Goal: Task Accomplishment & Management: Manage account settings

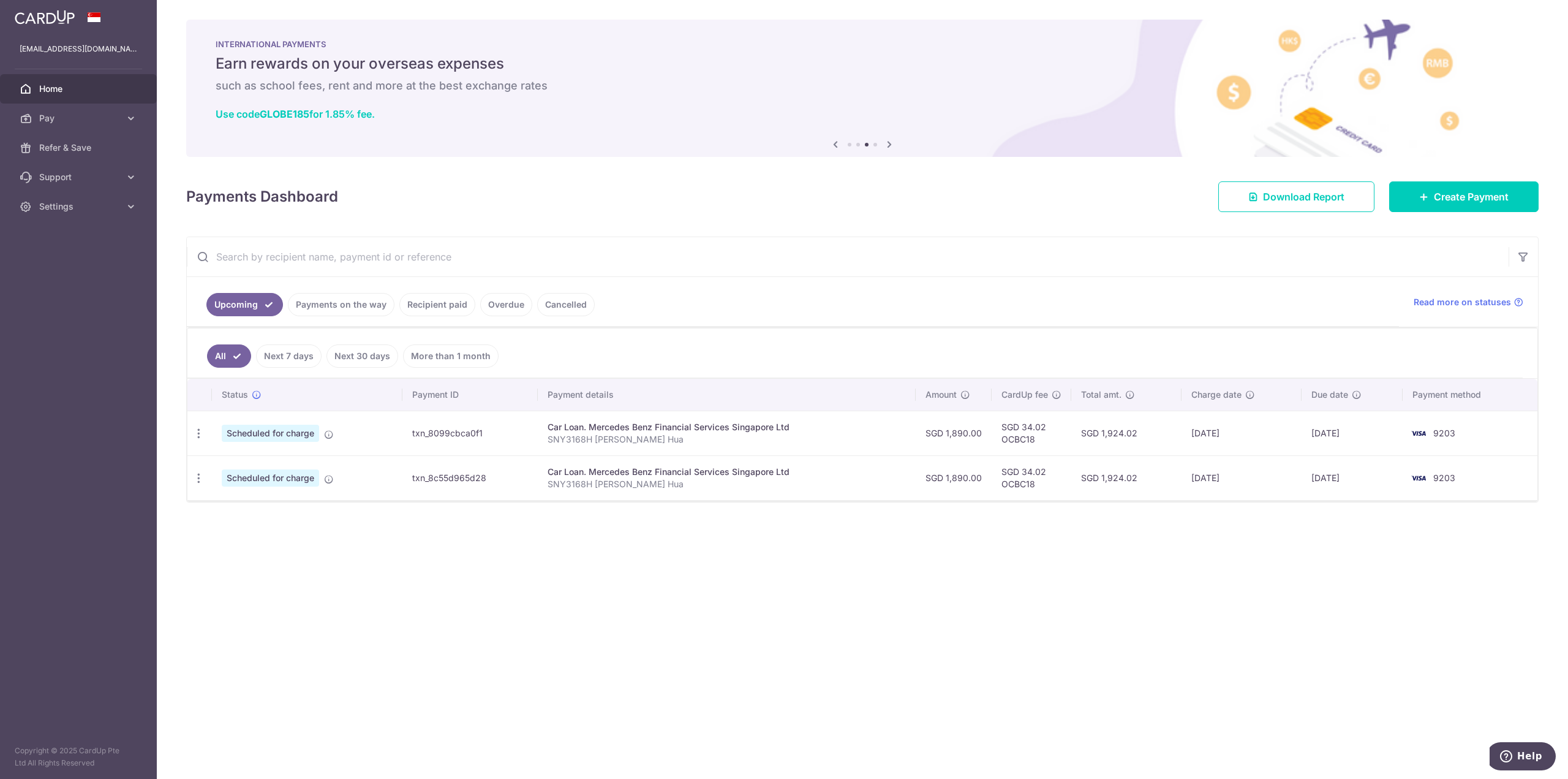
click at [704, 317] on ul "Upcoming Payments on the way Recipient paid Overdue Cancelled" at bounding box center [793, 302] width 1213 height 50
click at [667, 624] on div "× Pause Schedule Pause all future payments in this series Pause just this one p…" at bounding box center [863, 390] width 1412 height 779
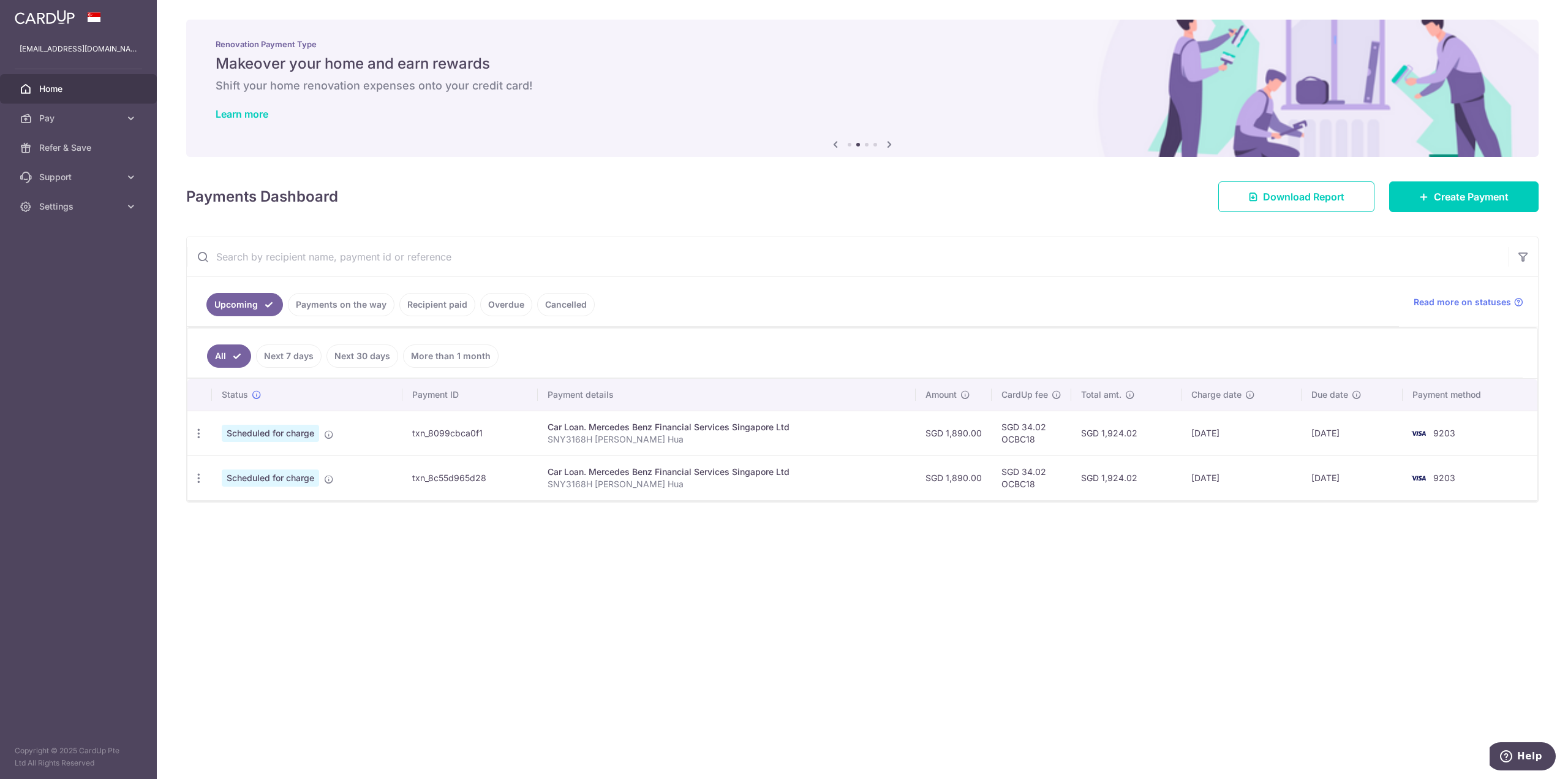
click at [629, 149] on img at bounding box center [862, 88] width 1352 height 137
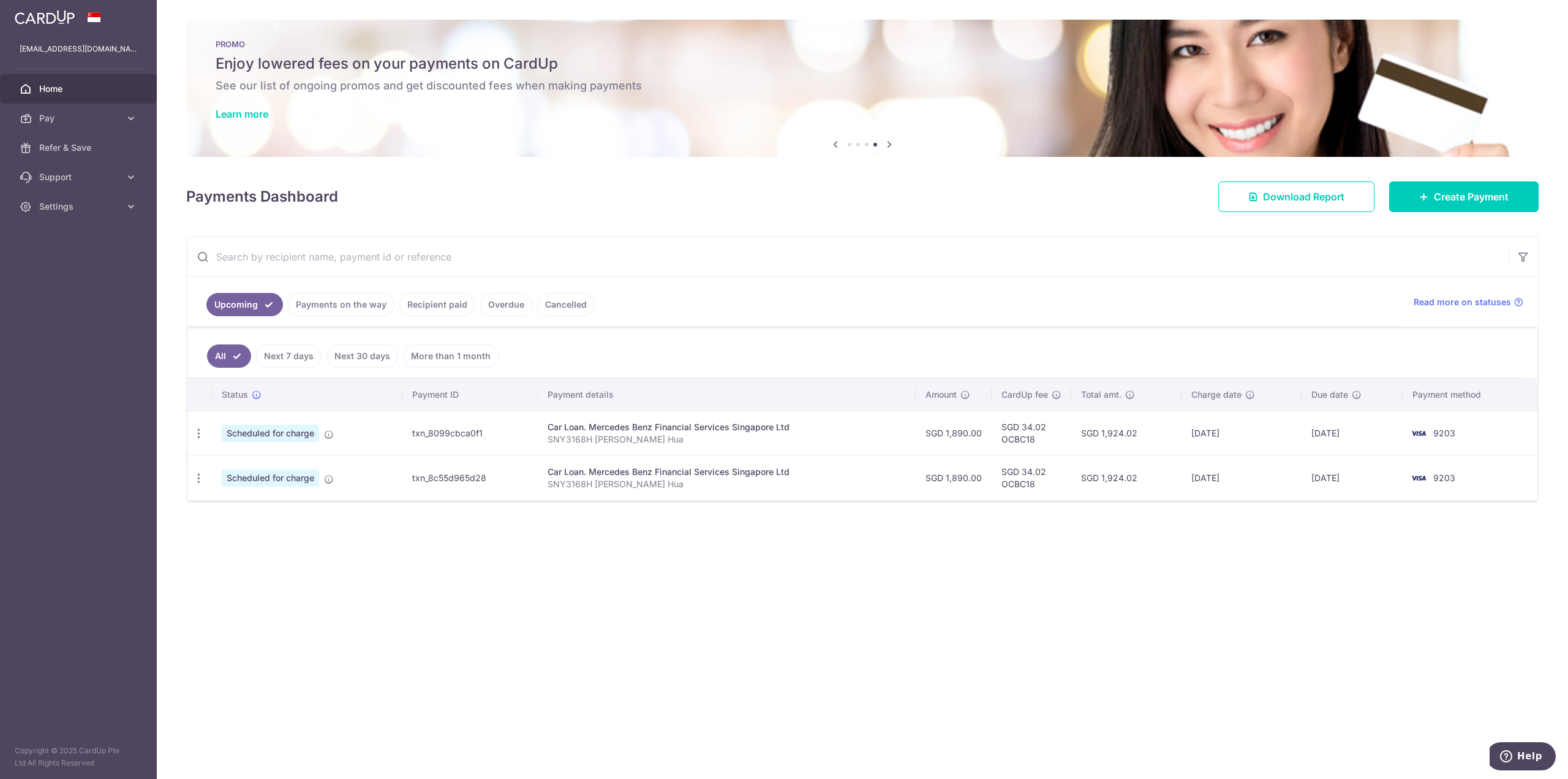
click at [606, 698] on div "× Pause Schedule Pause all future payments in this series Pause just this one p…" at bounding box center [863, 390] width 1412 height 779
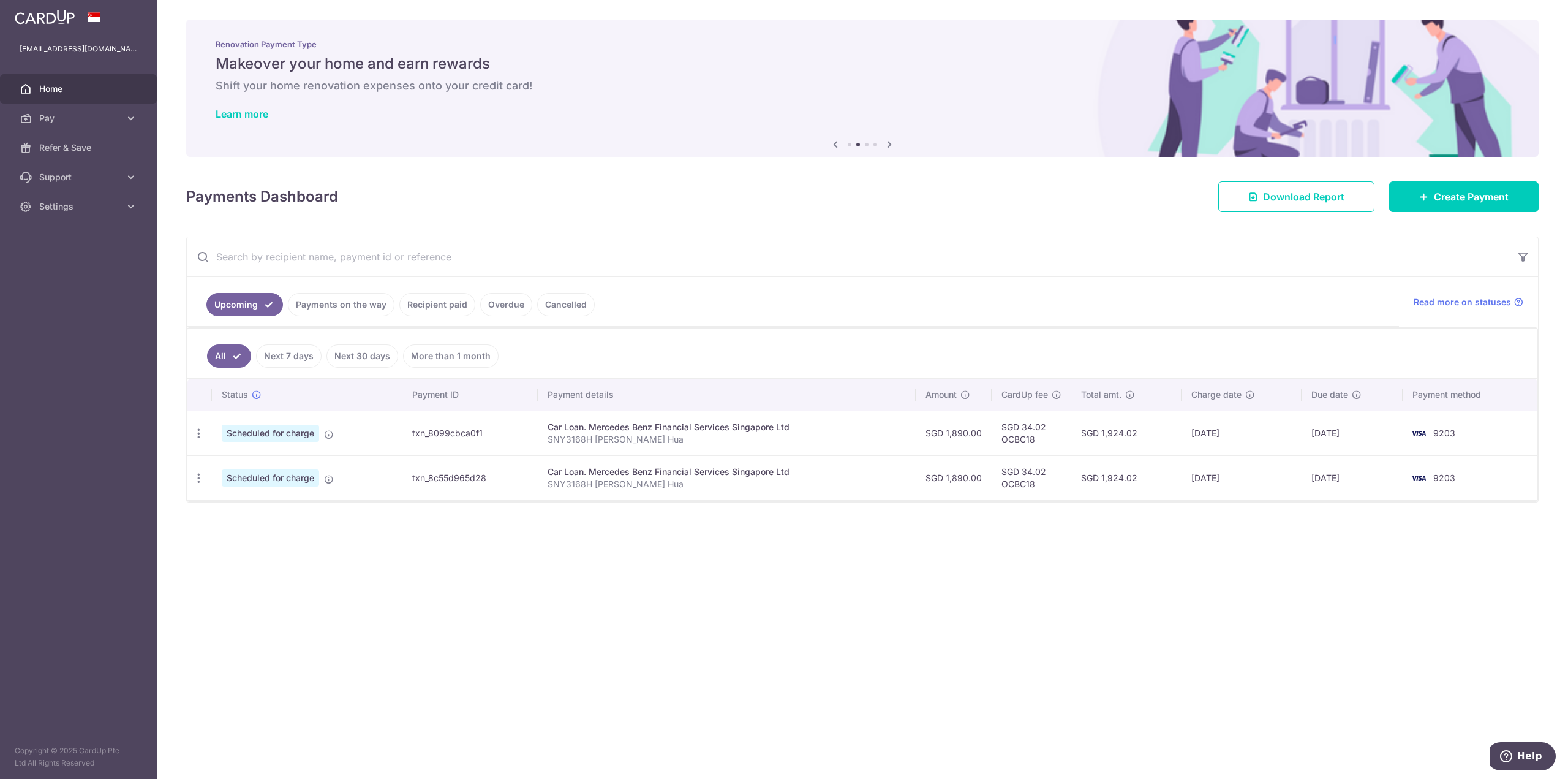
click at [683, 631] on div "× Pause Schedule Pause all future payments in this series Pause just this one p…" at bounding box center [863, 390] width 1412 height 779
click at [814, 719] on div "× Pause Schedule Pause all future payments in this series Pause just this one p…" at bounding box center [863, 390] width 1412 height 779
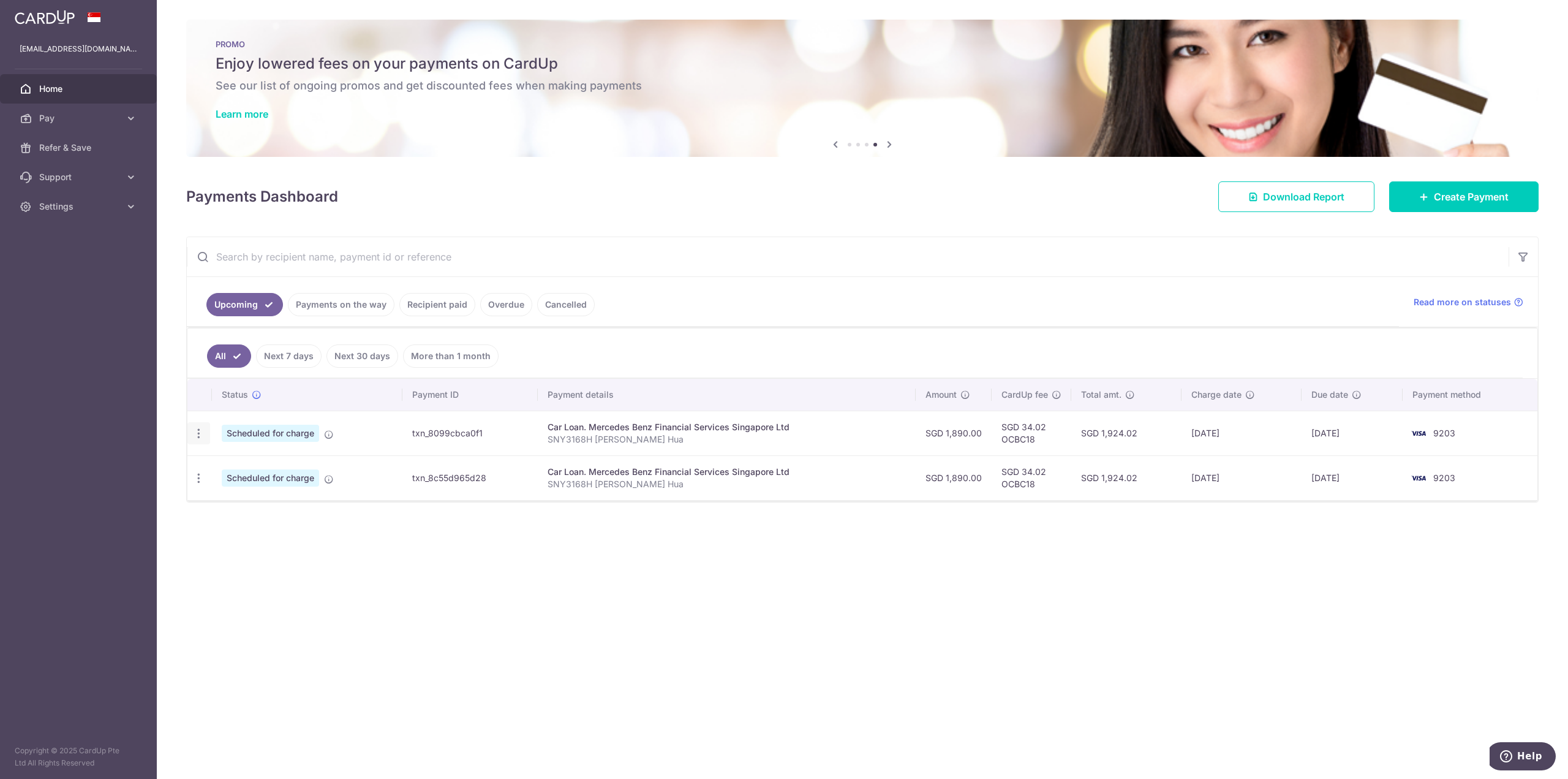
click at [197, 426] on div "Update payment Cancel payment Upload doc" at bounding box center [198, 433] width 22 height 22
click at [202, 433] on icon "button" at bounding box center [199, 433] width 13 height 13
click at [239, 462] on span "Update payment" at bounding box center [264, 467] width 84 height 14
radio input "true"
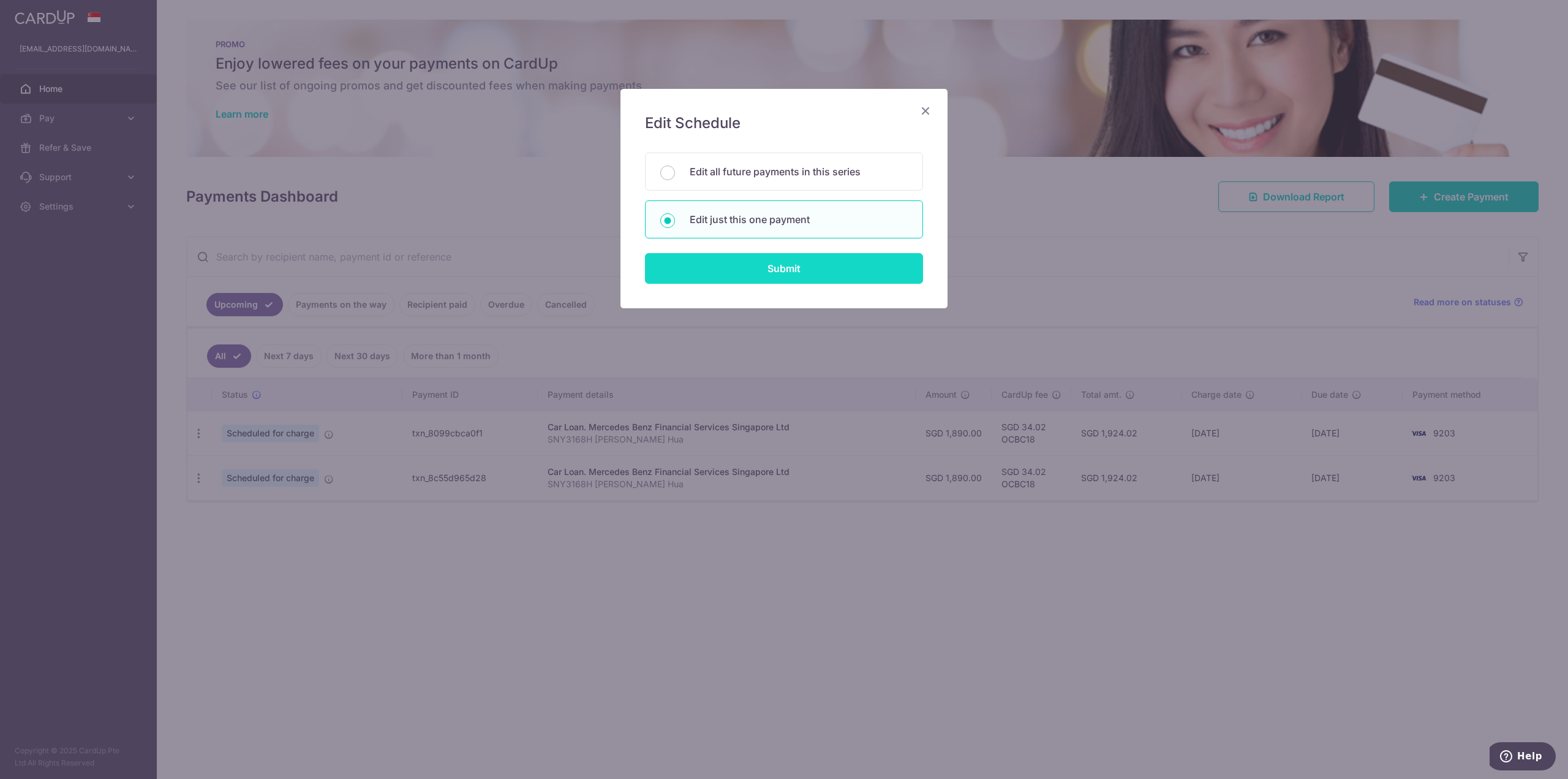
click at [758, 282] on input "Submit" at bounding box center [784, 268] width 278 height 30
radio input "true"
type input "1,890.00"
type input "02/10/2025"
type input "SNY3168H [PERSON_NAME] Hua"
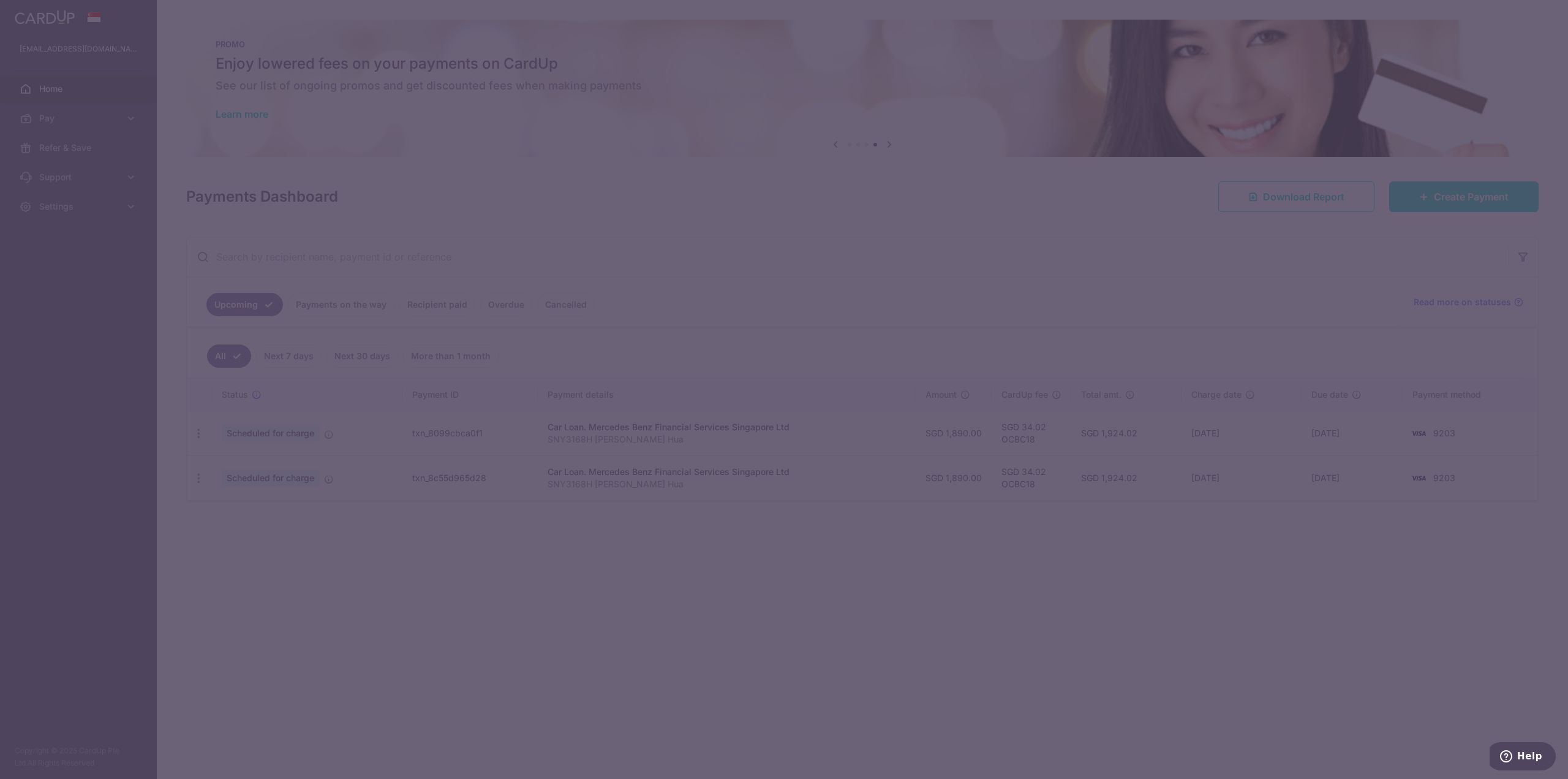
type input "OCBC18"
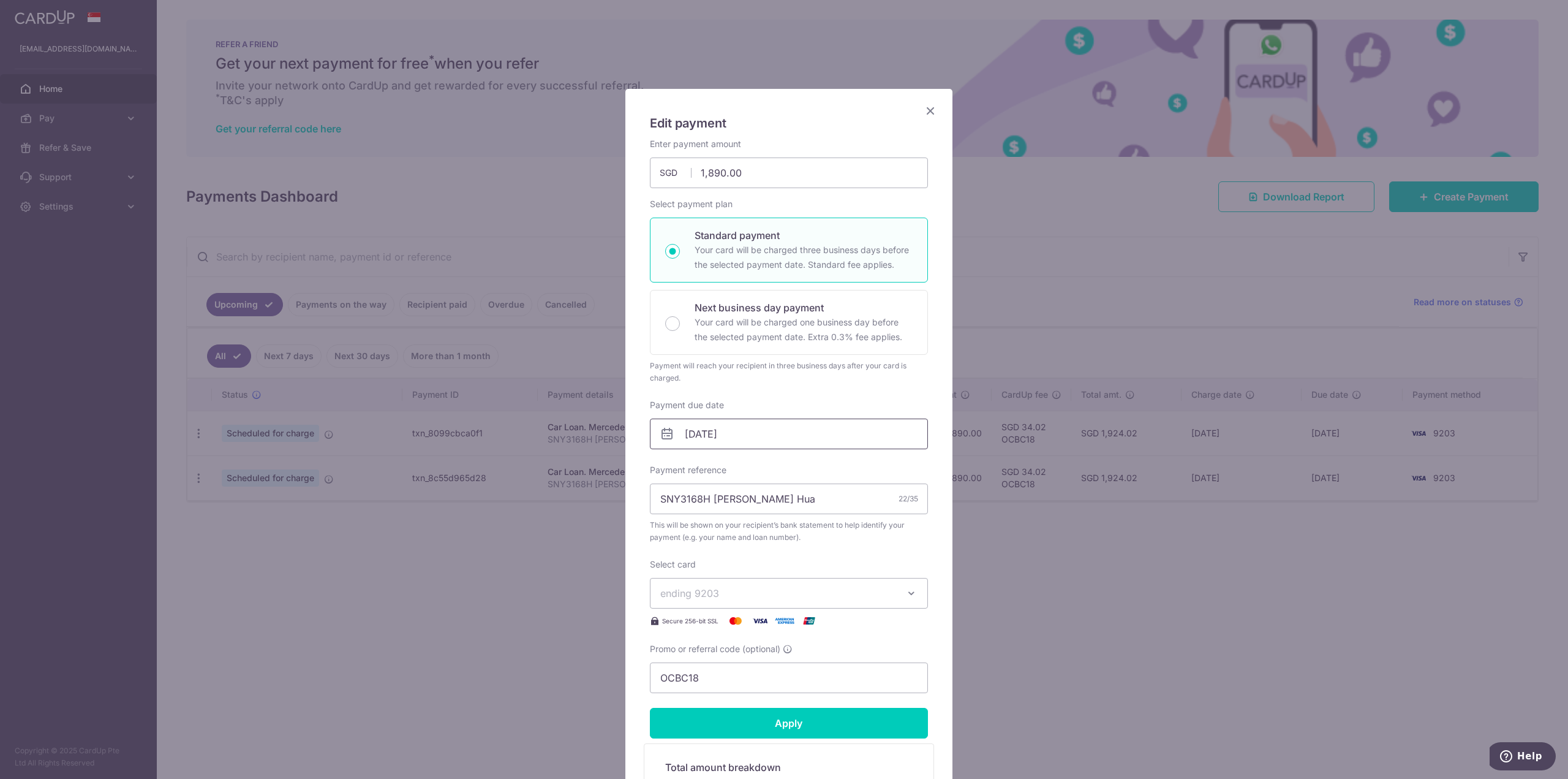
click at [750, 436] on input "02/10/2025" at bounding box center [789, 433] width 278 height 30
click at [673, 469] on link "Prev" at bounding box center [668, 467] width 14 height 14
click at [791, 573] on link "19" at bounding box center [792, 570] width 19 height 19
type input "[DATE]"
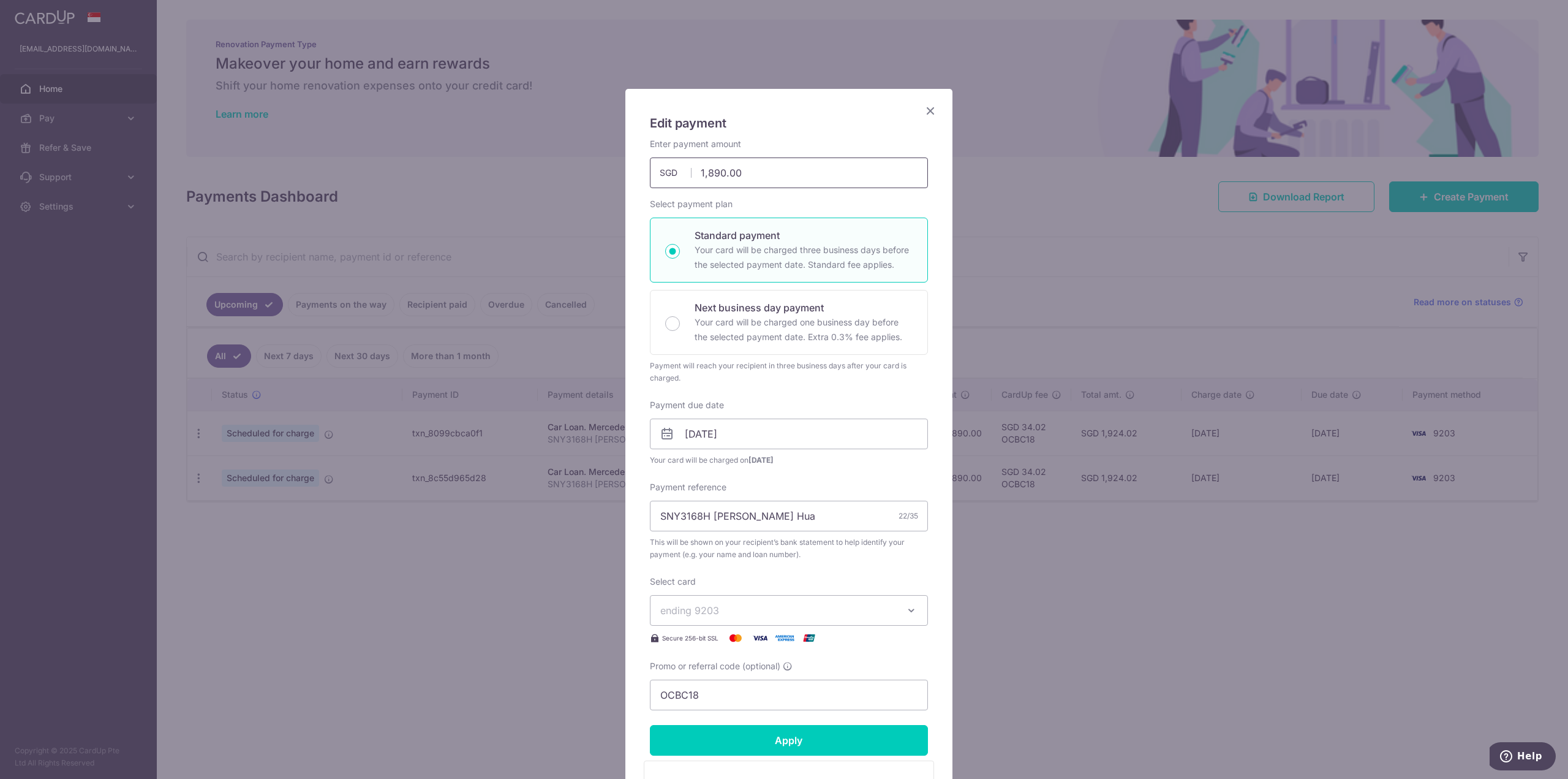
drag, startPoint x: 763, startPoint y: 177, endPoint x: 619, endPoint y: 170, distance: 144.2
click at [619, 170] on div "Edit payment By clicking apply, you will make changes to all payments to Merced…" at bounding box center [784, 390] width 1568 height 779
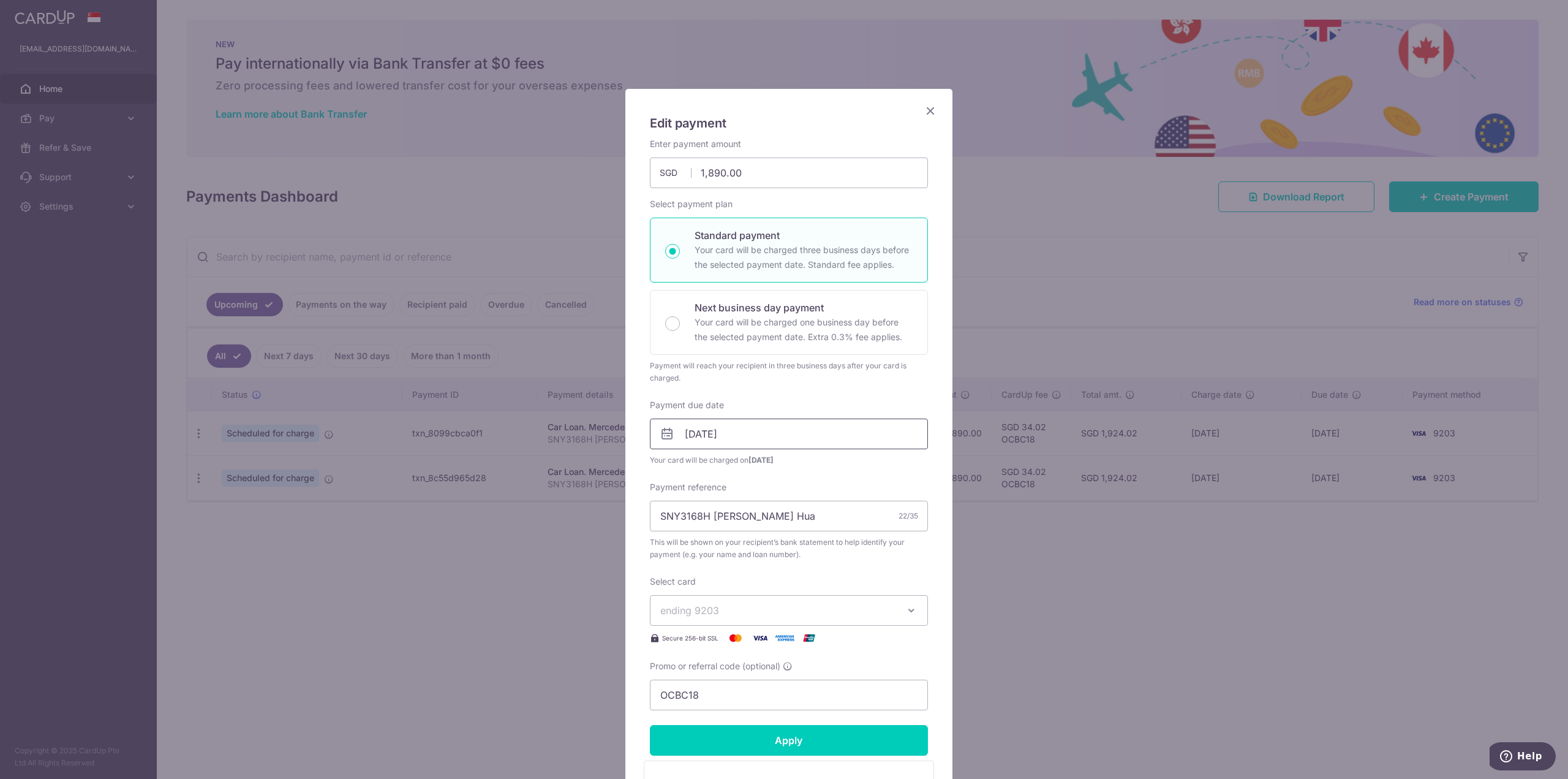
drag, startPoint x: 835, startPoint y: 403, endPoint x: 761, endPoint y: 436, distance: 81.0
click at [835, 402] on div "Payment due date 19/09/2025 Your card will be charged on 16/09/2025" at bounding box center [789, 432] width 278 height 67
drag, startPoint x: 739, startPoint y: 169, endPoint x: 515, endPoint y: 188, distance: 224.8
click at [541, 188] on div "Edit payment By clicking apply, you will make changes to all payments to Merced…" at bounding box center [784, 390] width 1568 height 779
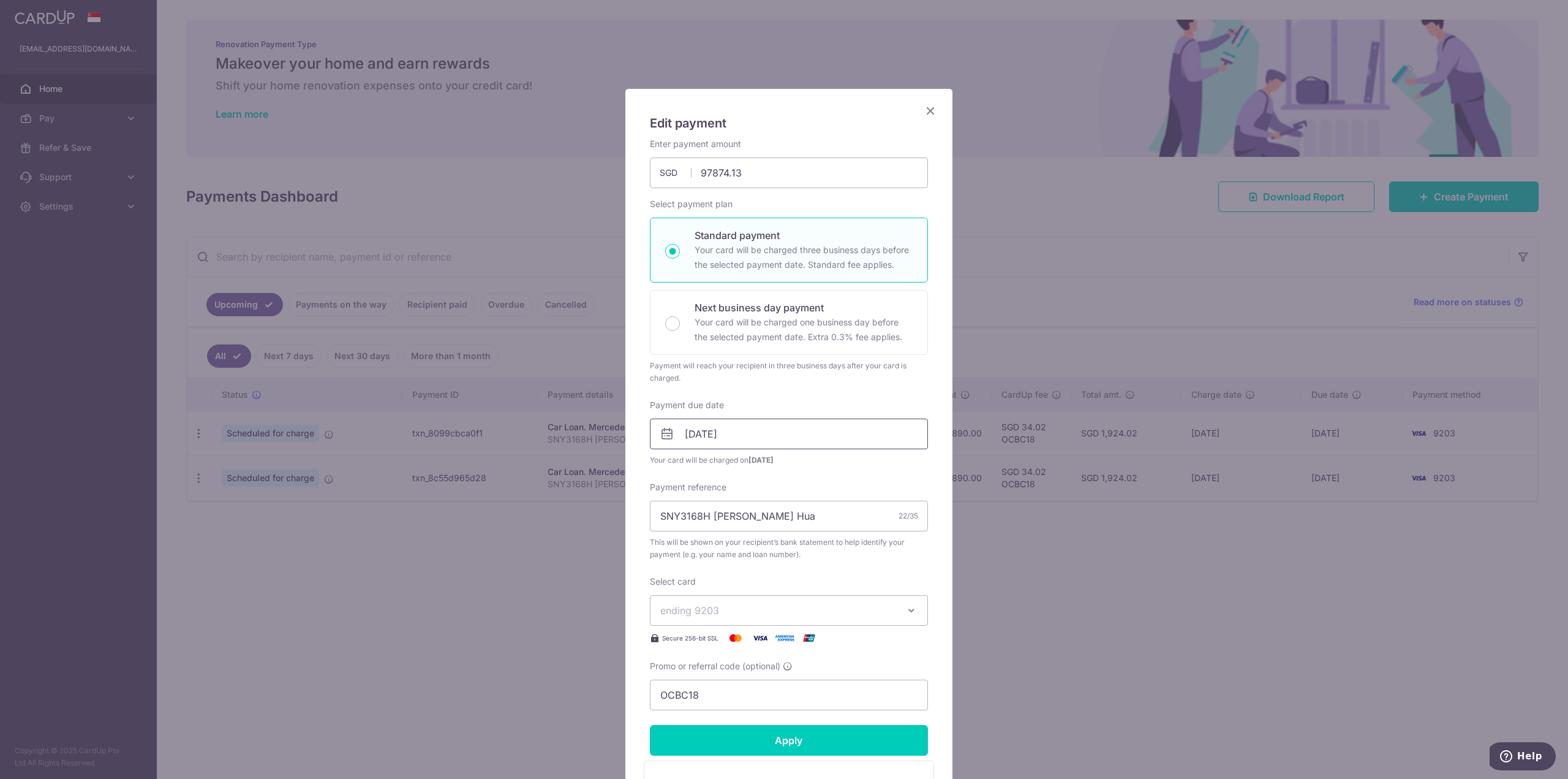
type input "97,874.13"
click at [830, 441] on div "Payment due date 19/09/2025 Your card will be charged on 16/09/2025" at bounding box center [789, 432] width 278 height 67
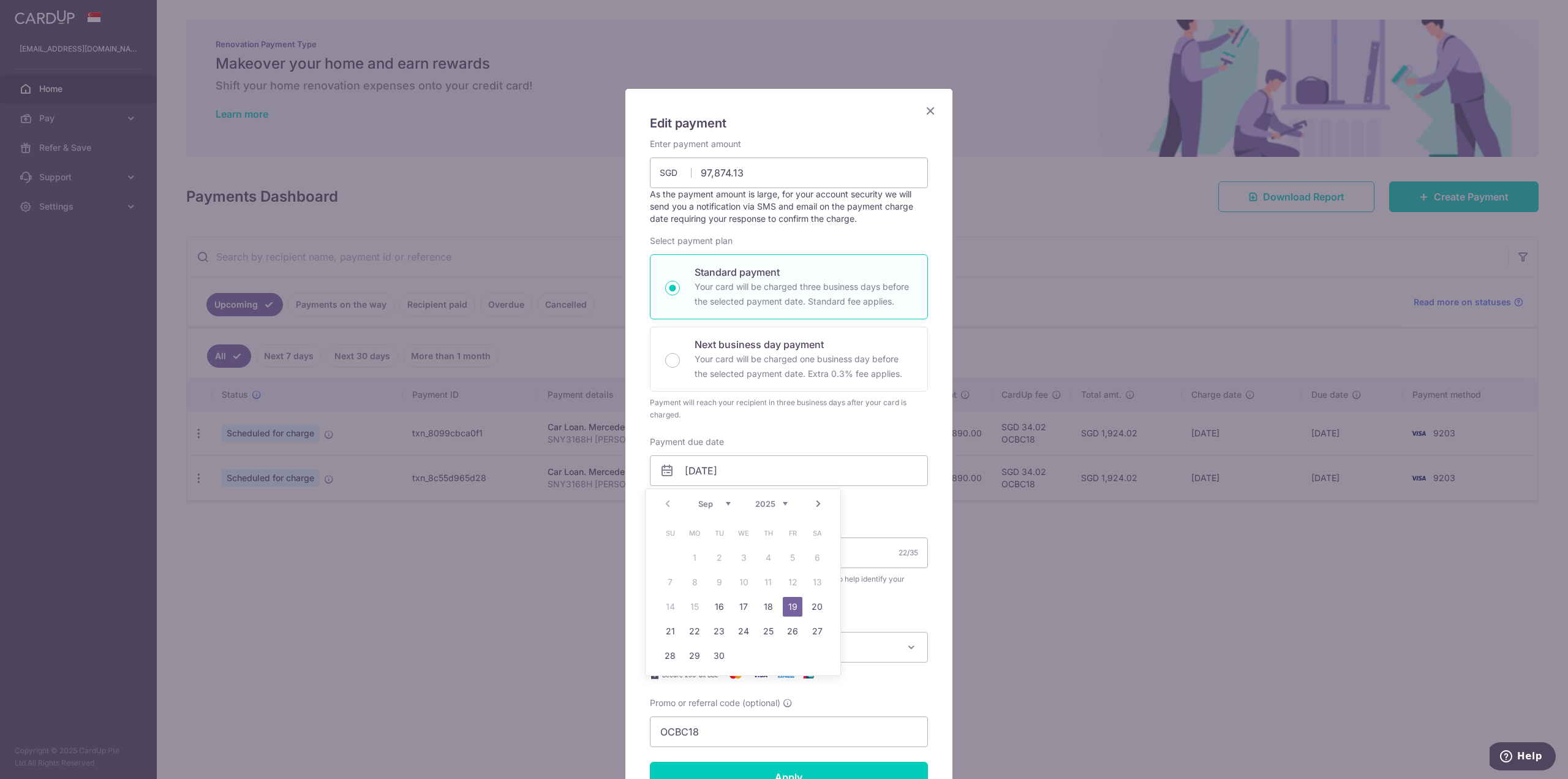
click at [794, 605] on link "19" at bounding box center [792, 607] width 19 height 19
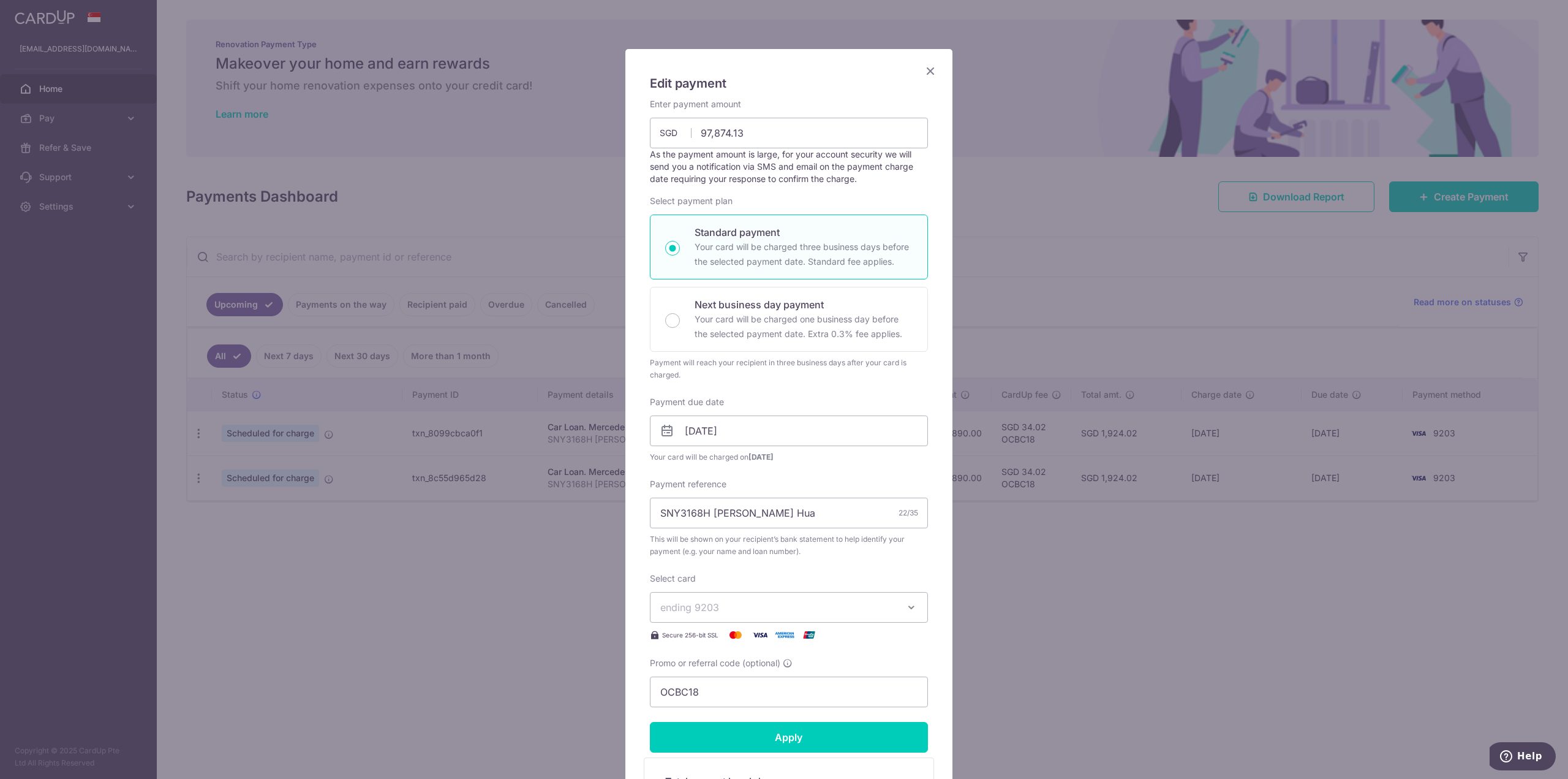
scroll to position [61, 0]
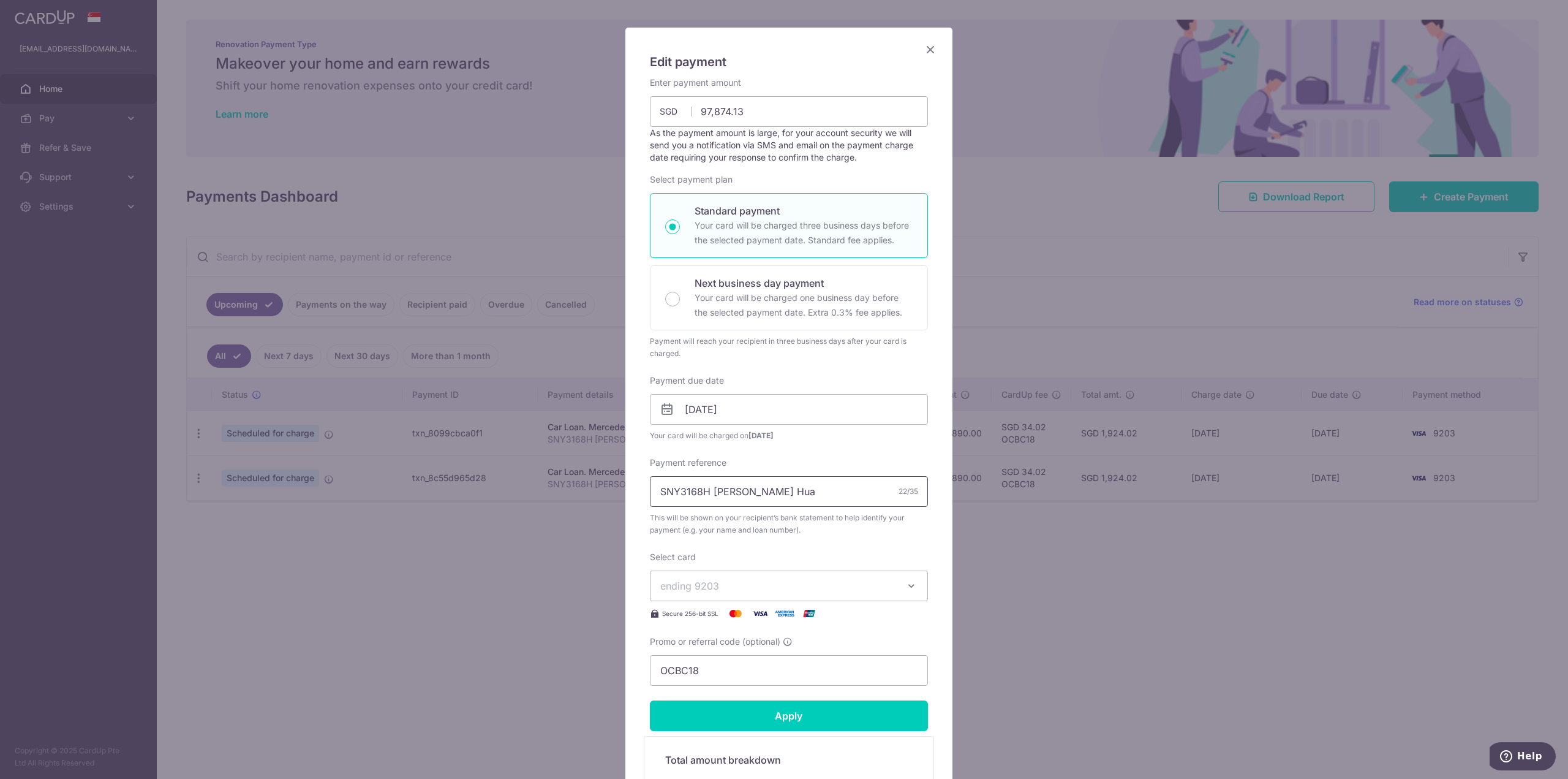
drag, startPoint x: 711, startPoint y: 497, endPoint x: 841, endPoint y: 494, distance: 130.0
click at [840, 495] on input "SNY3168H [PERSON_NAME] Hua" at bounding box center [789, 491] width 278 height 30
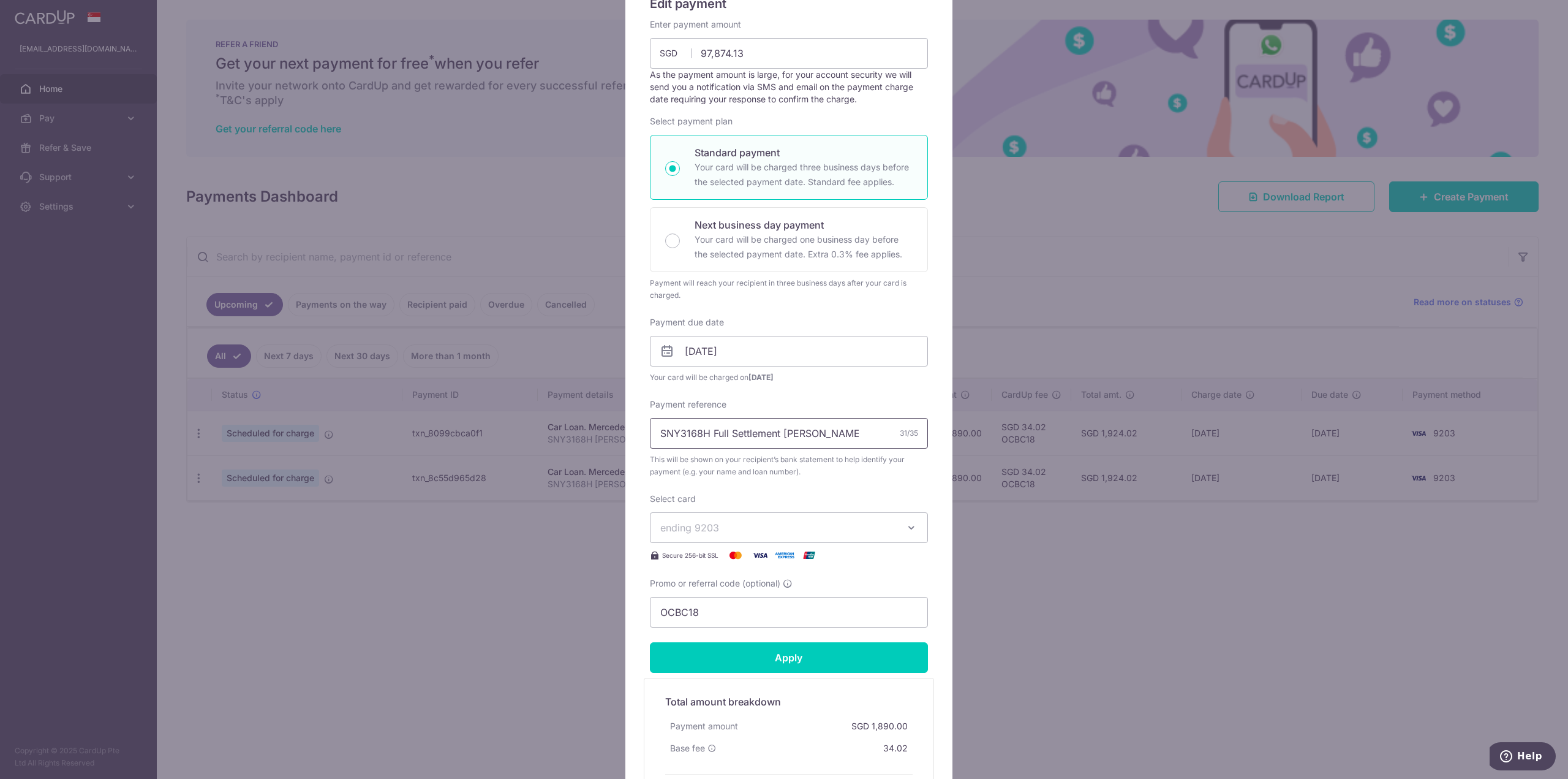
scroll to position [184, 0]
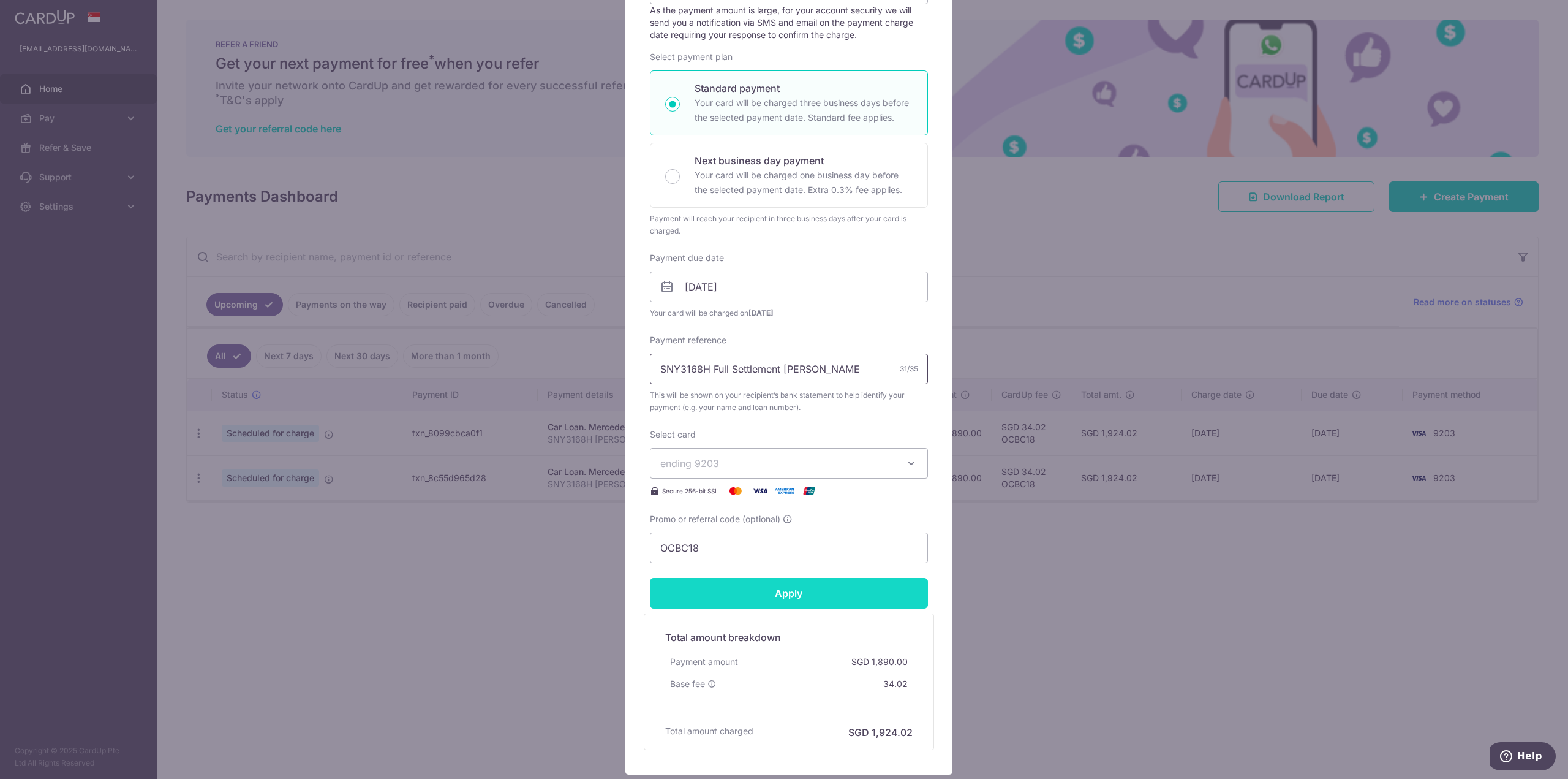
type input "SNY3168H Full Settlement [PERSON_NAME]"
click at [825, 593] on input "Apply" at bounding box center [789, 593] width 278 height 30
type input "Successfully Applied"
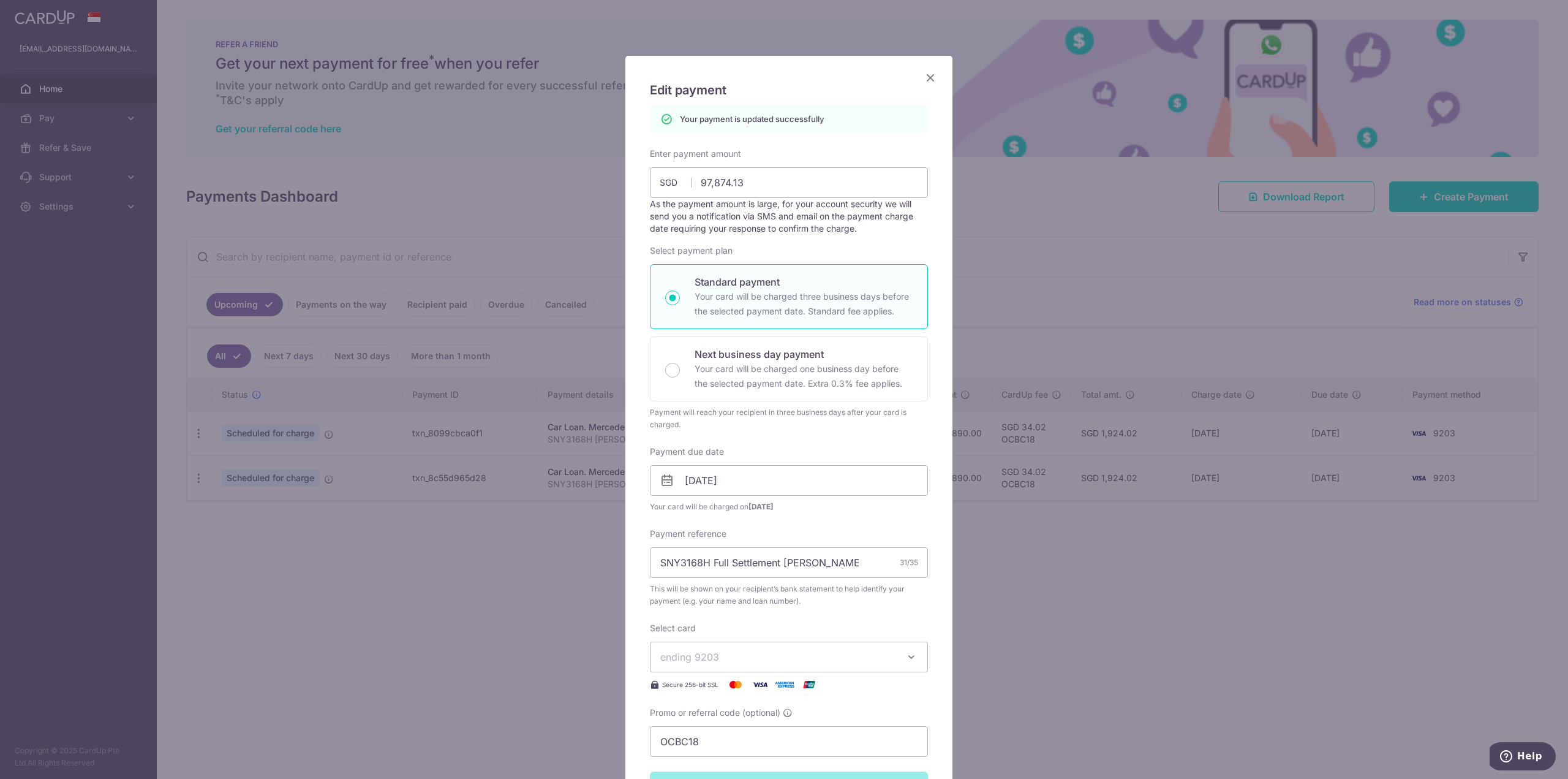
scroll to position [0, 0]
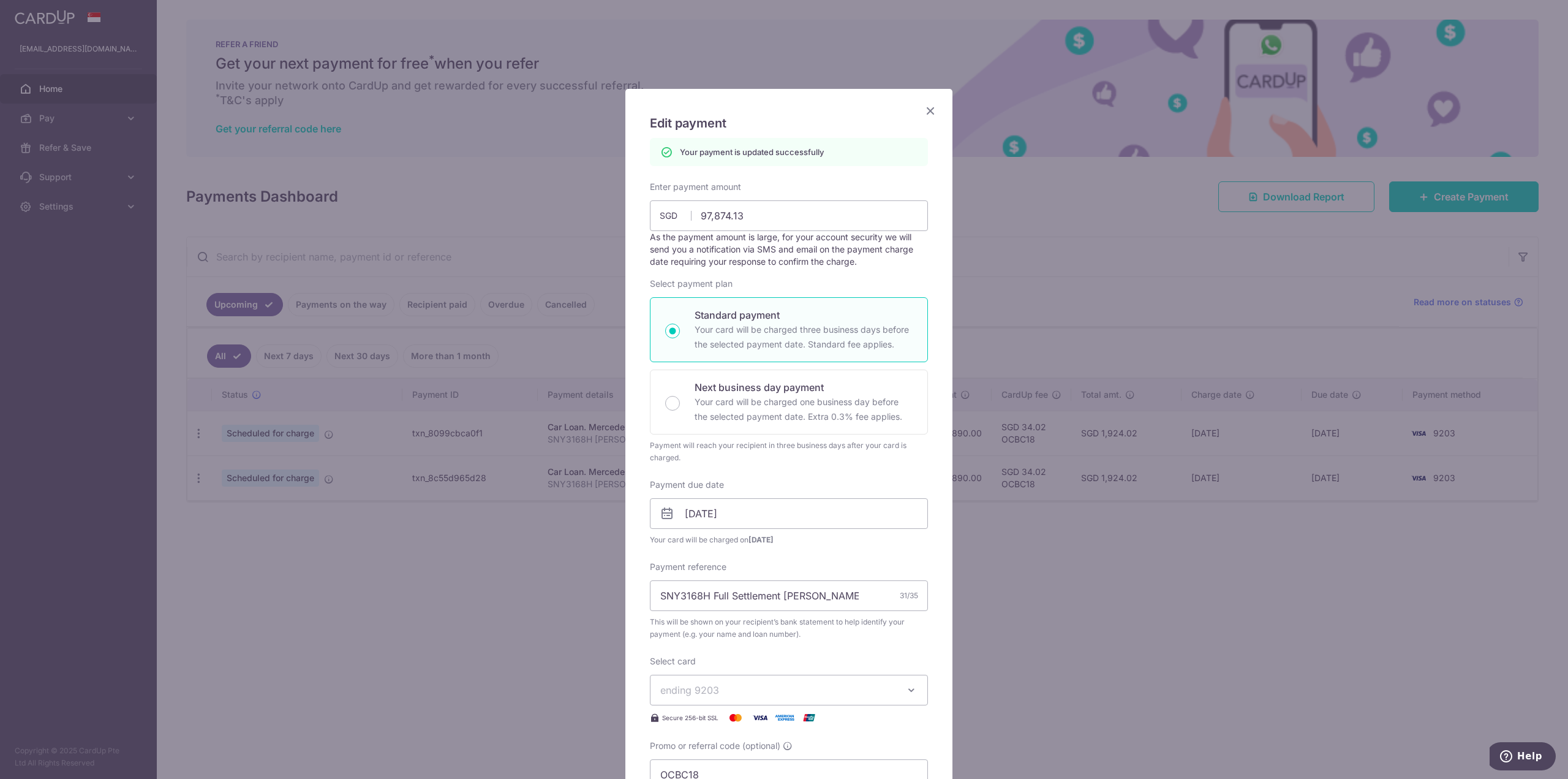
click at [928, 113] on icon "Close" at bounding box center [931, 110] width 14 height 15
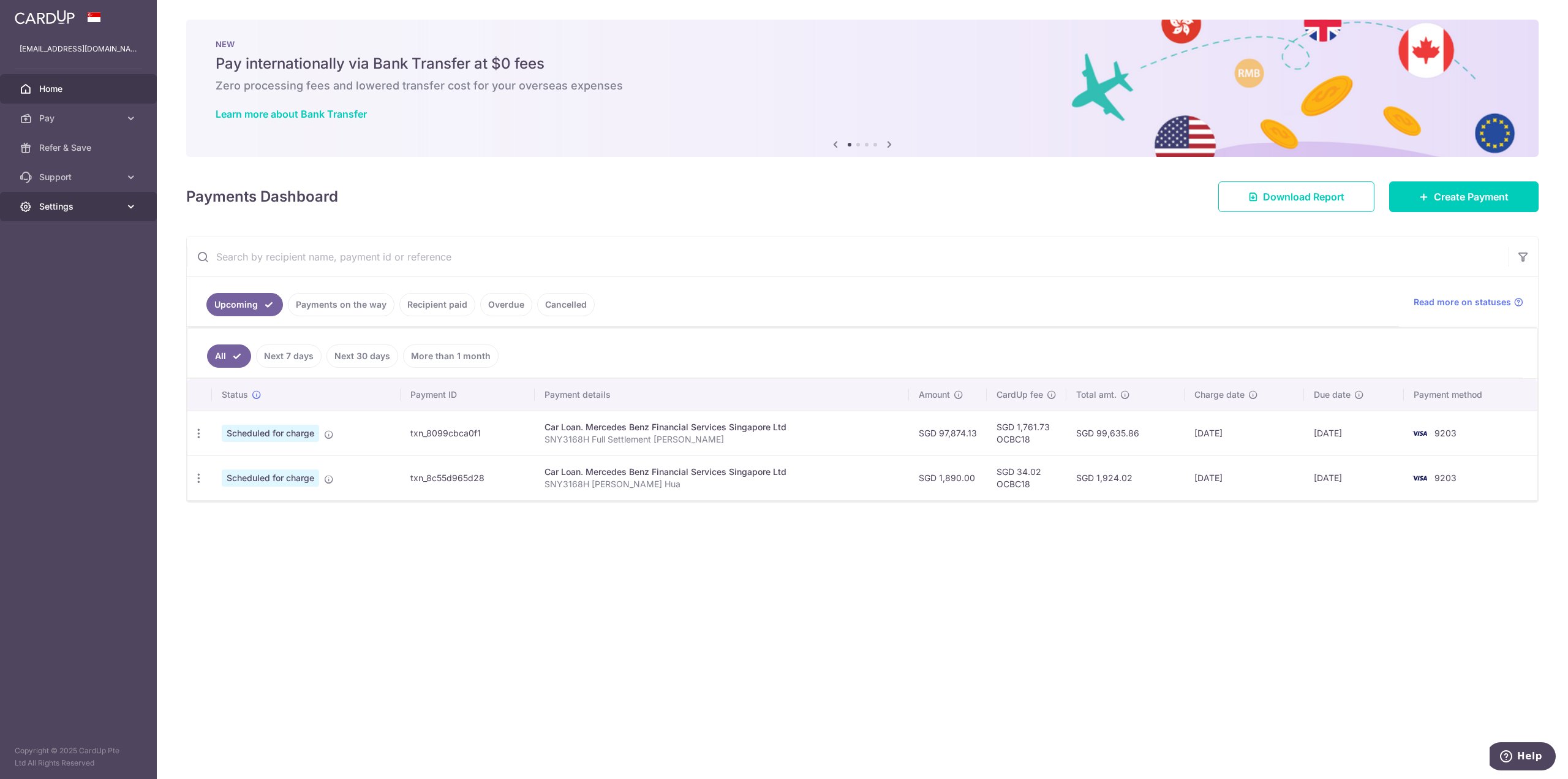
click at [69, 208] on span "Settings" at bounding box center [79, 206] width 81 height 12
